Goal: Navigation & Orientation: Find specific page/section

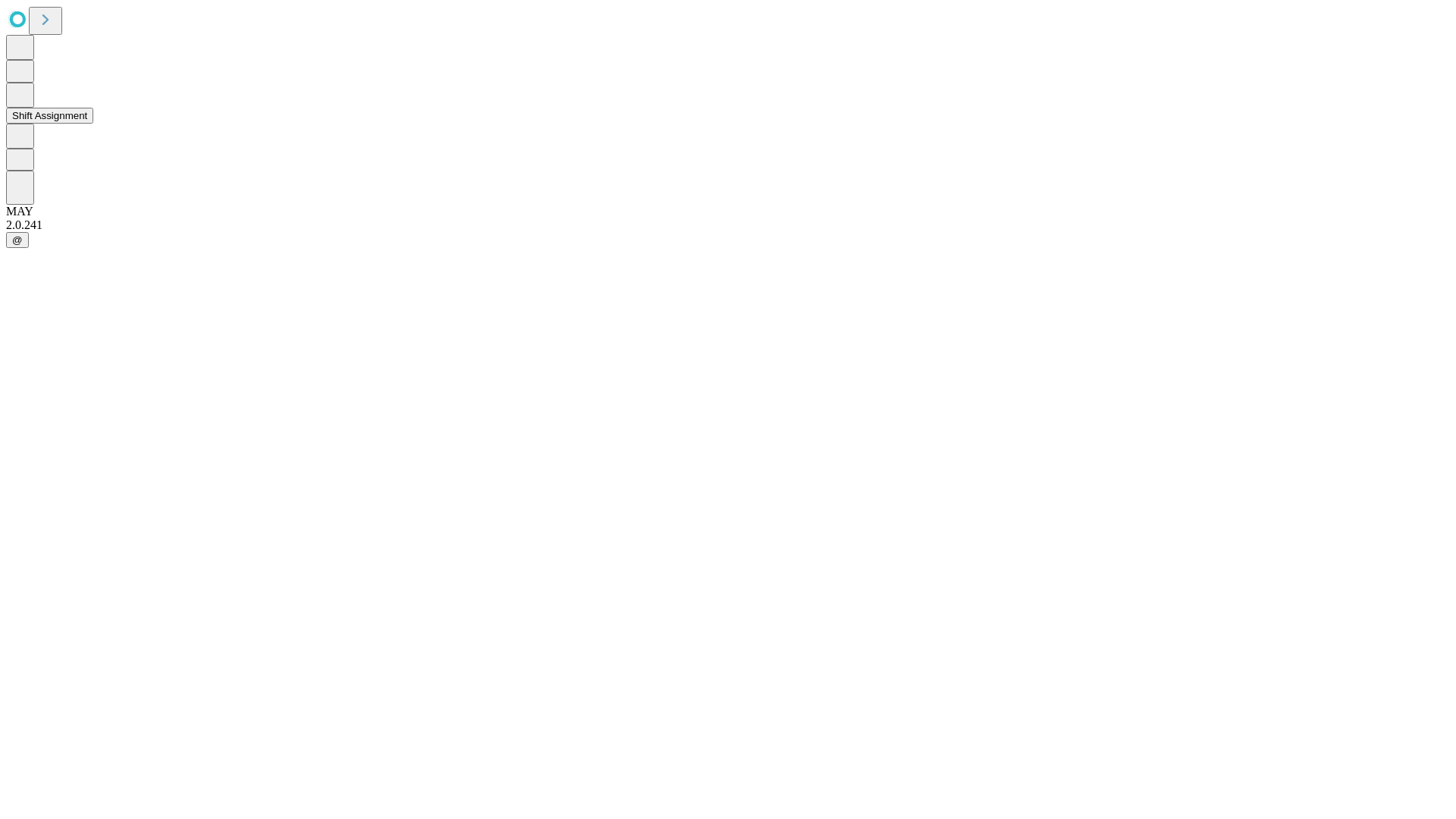
click at [93, 124] on button "Shift Assignment" at bounding box center [49, 115] width 88 height 16
